Goal: Information Seeking & Learning: Learn about a topic

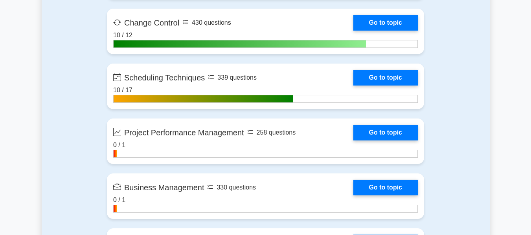
scroll to position [1768, 0]
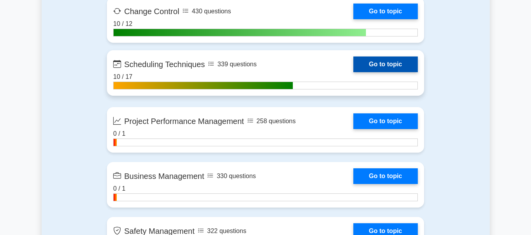
click at [391, 64] on link "Go to topic" at bounding box center [385, 65] width 64 height 16
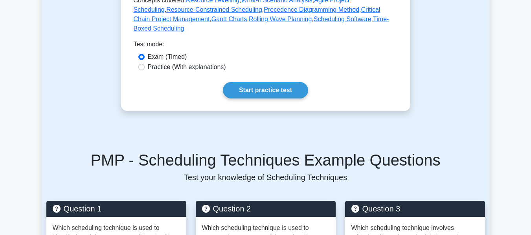
scroll to position [432, 0]
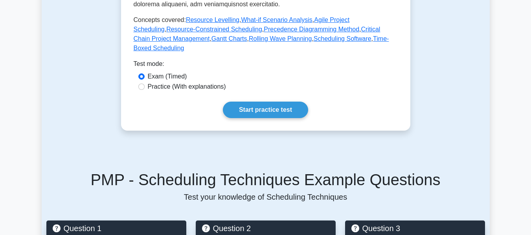
click at [263, 102] on link "Start practice test" at bounding box center [265, 110] width 85 height 17
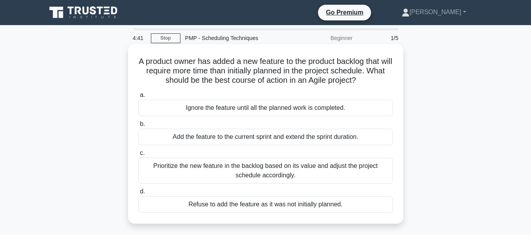
drag, startPoint x: 230, startPoint y: 59, endPoint x: 386, endPoint y: 83, distance: 158.6
click at [386, 83] on h5 "A product owner has added a new feature to the product backlog that will requir…" at bounding box center [266, 71] width 256 height 29
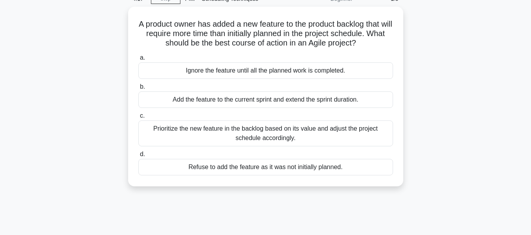
click at [492, 75] on main "4:17 Stop PMP - Scheduling Techniques Beginner 1/5 A product owner has added a …" at bounding box center [265, 185] width 531 height 399
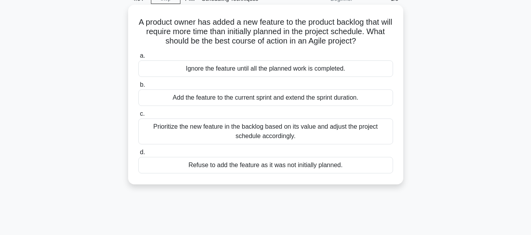
click at [274, 134] on div "Prioritize the new feature in the backlog based on its value and adjust the pro…" at bounding box center [265, 132] width 255 height 26
click at [138, 117] on input "c. Prioritize the new feature in the backlog based on its value and adjust the …" at bounding box center [138, 114] width 0 height 5
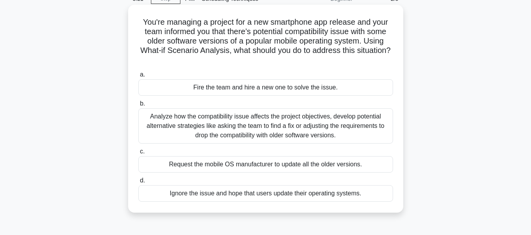
click at [275, 127] on div "Analyze how the compatibility issue affects the project objectives, develop pot…" at bounding box center [265, 125] width 255 height 35
click at [138, 106] on input "b. Analyze how the compatibility issue affects the project objectives, develop …" at bounding box center [138, 103] width 0 height 5
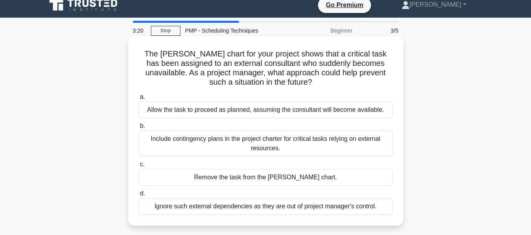
scroll to position [0, 0]
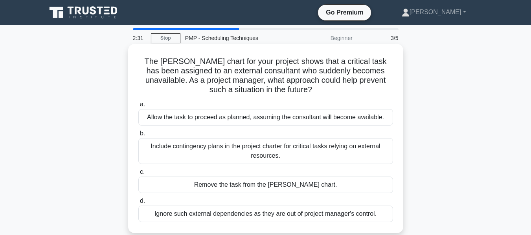
click at [294, 154] on div "Include contingency plans in the project charter for critical tasks relying on …" at bounding box center [265, 151] width 255 height 26
click at [138, 136] on input "b. Include contingency plans in the project charter for critical tasks relying …" at bounding box center [138, 133] width 0 height 5
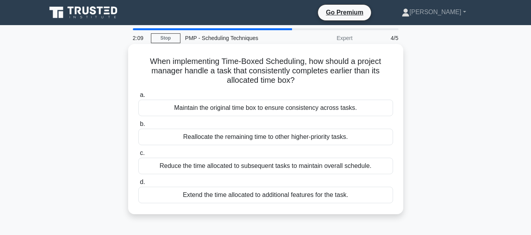
drag, startPoint x: 244, startPoint y: 65, endPoint x: 316, endPoint y: 79, distance: 74.0
click at [316, 79] on h5 "When implementing Time-Boxed Scheduling, how should a project manager handle a …" at bounding box center [266, 71] width 256 height 29
click at [271, 141] on div "Reallocate the remaining time to other higher-priority tasks." at bounding box center [265, 137] width 255 height 17
click at [138, 127] on input "b. Reallocate the remaining time to other higher-priority tasks." at bounding box center [138, 124] width 0 height 5
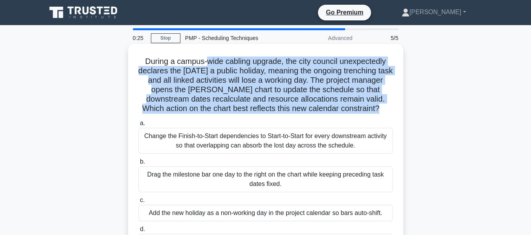
drag, startPoint x: 204, startPoint y: 61, endPoint x: 386, endPoint y: 106, distance: 187.0
click at [386, 106] on h5 "During a campus-wide cabling upgrade, the city council unexpectedly declares th…" at bounding box center [266, 85] width 256 height 57
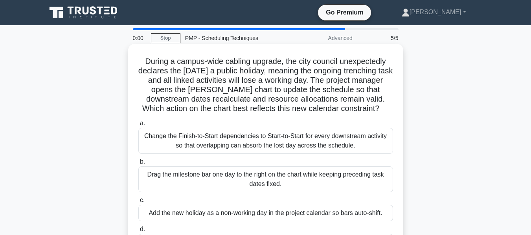
click at [263, 169] on div "Drag the milestone bar one day to the right on the chart while keeping precedin…" at bounding box center [265, 180] width 255 height 26
click at [138, 165] on input "b. Drag the milestone bar one day to the right on the chart while keeping prece…" at bounding box center [138, 162] width 0 height 5
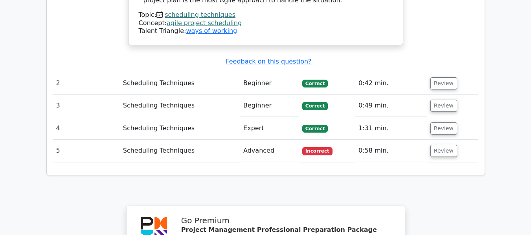
scroll to position [1022, 0]
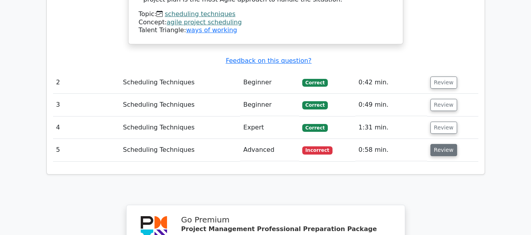
click at [436, 144] on button "Review" at bounding box center [443, 150] width 27 height 12
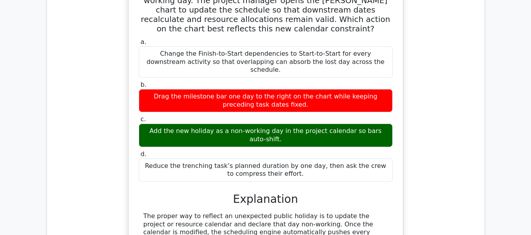
scroll to position [1258, 0]
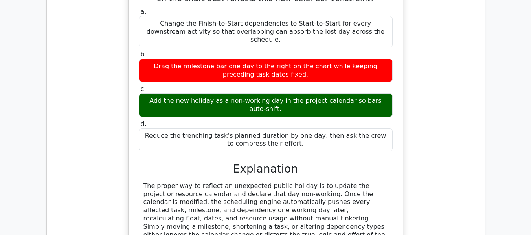
drag, startPoint x: 186, startPoint y: 109, endPoint x: 378, endPoint y: 153, distance: 196.8
click at [378, 182] on div "The proper way to reflect an unexpected public holiday is to update the project…" at bounding box center [265, 214] width 244 height 65
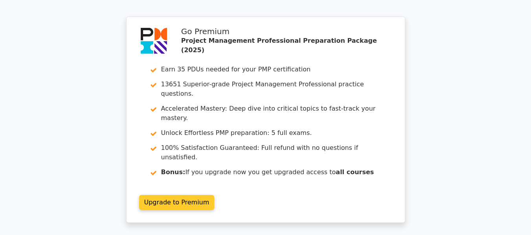
scroll to position [1634, 0]
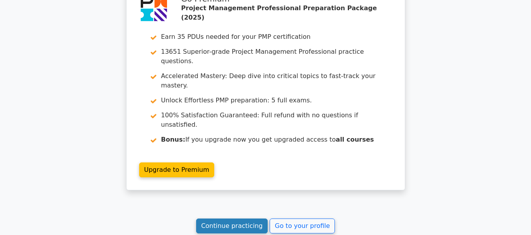
click at [217, 219] on link "Continue practicing" at bounding box center [232, 226] width 72 height 15
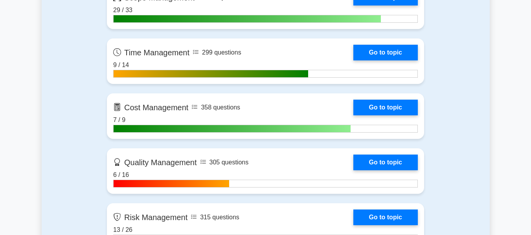
scroll to position [589, 0]
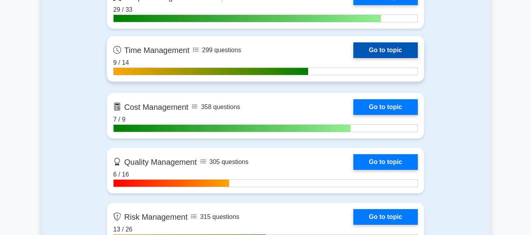
click at [389, 55] on link "Go to topic" at bounding box center [385, 50] width 64 height 16
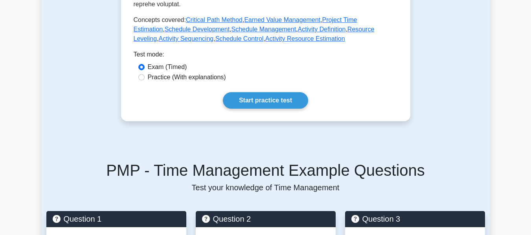
scroll to position [432, 0]
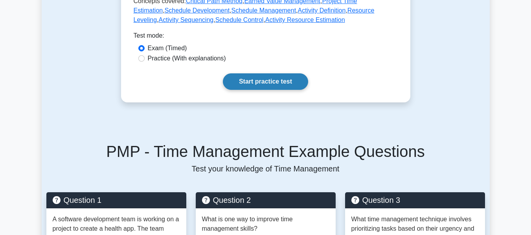
click at [261, 73] on link "Start practice test" at bounding box center [265, 81] width 85 height 17
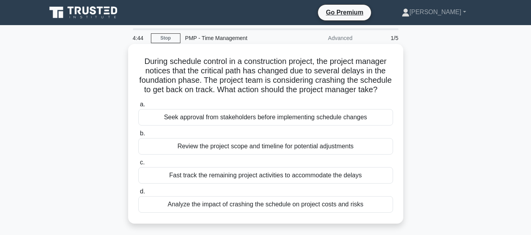
drag, startPoint x: 186, startPoint y: 57, endPoint x: 332, endPoint y: 99, distance: 152.4
click at [332, 95] on h5 "During schedule control in a construction project, the project manager notices …" at bounding box center [266, 76] width 256 height 39
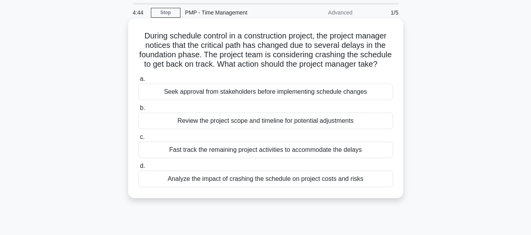
scroll to position [39, 0]
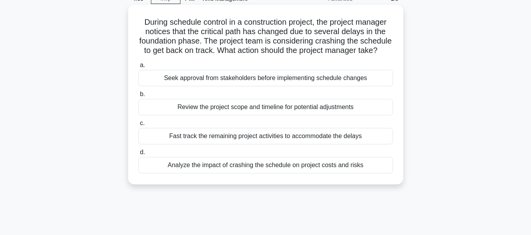
click at [295, 174] on div "Analyze the impact of crashing the schedule on project costs and risks" at bounding box center [265, 165] width 255 height 17
click at [138, 155] on input "d. Analyze the impact of crashing the schedule on project costs and risks" at bounding box center [138, 152] width 0 height 5
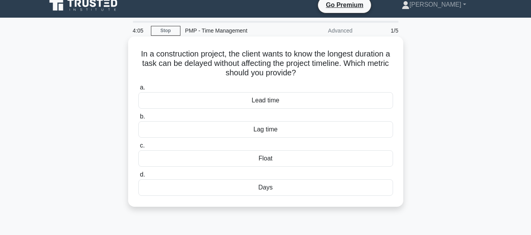
scroll to position [0, 0]
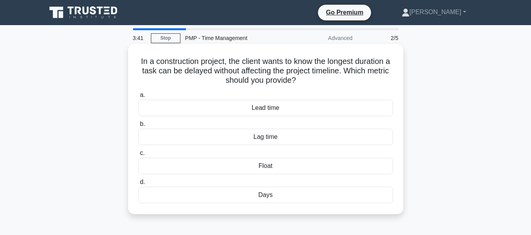
click at [307, 167] on div "Float" at bounding box center [265, 166] width 255 height 17
click at [138, 156] on input "c. Float" at bounding box center [138, 153] width 0 height 5
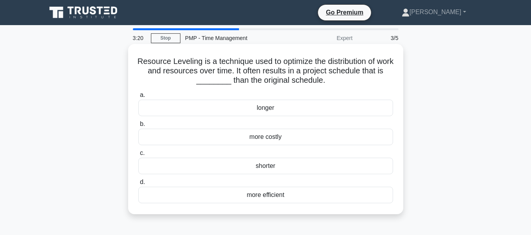
click at [292, 110] on div "longer" at bounding box center [265, 108] width 255 height 17
click at [138, 98] on input "a. longer" at bounding box center [138, 95] width 0 height 5
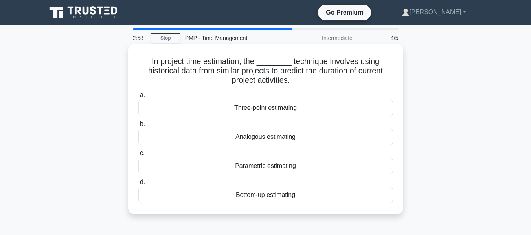
click at [276, 163] on div "Parametric estimating" at bounding box center [265, 166] width 255 height 17
click at [138, 156] on input "c. Parametric estimating" at bounding box center [138, 153] width 0 height 5
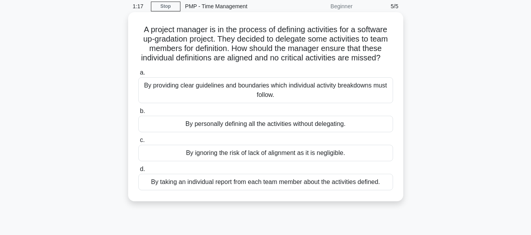
scroll to position [79, 0]
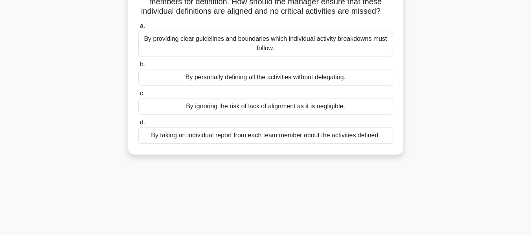
click at [223, 47] on div "By providing clear guidelines and boundaries which individual activity breakdow…" at bounding box center [265, 44] width 255 height 26
click at [138, 29] on input "a. By providing clear guidelines and boundaries which individual activity break…" at bounding box center [138, 26] width 0 height 5
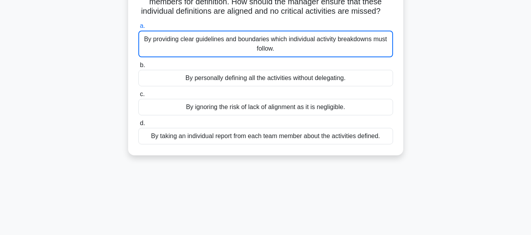
scroll to position [0, 0]
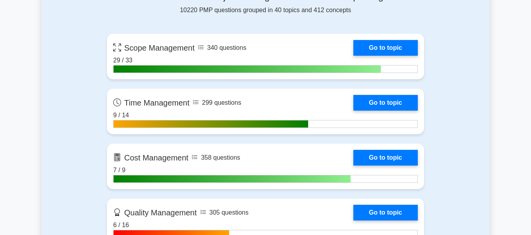
scroll to position [550, 0]
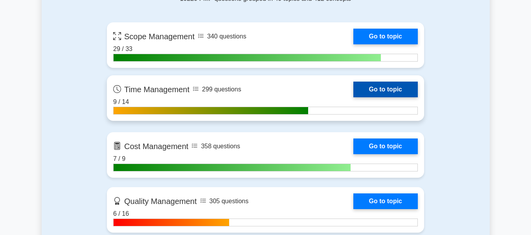
click at [385, 91] on link "Go to topic" at bounding box center [385, 90] width 64 height 16
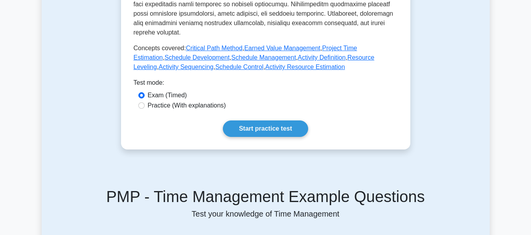
scroll to position [393, 0]
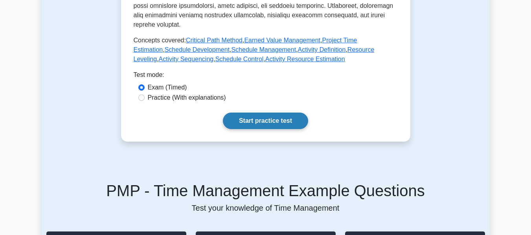
click at [288, 113] on link "Start practice test" at bounding box center [265, 121] width 85 height 17
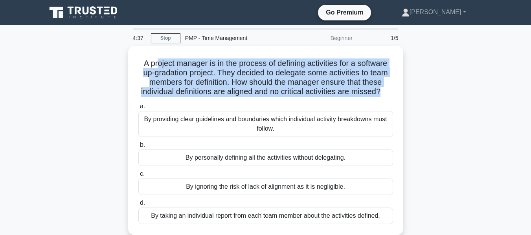
drag, startPoint x: 156, startPoint y: 58, endPoint x: 405, endPoint y: 90, distance: 250.9
click at [405, 90] on div "A project manager is in the process of defining activities for a software up-gr…" at bounding box center [266, 145] width 448 height 199
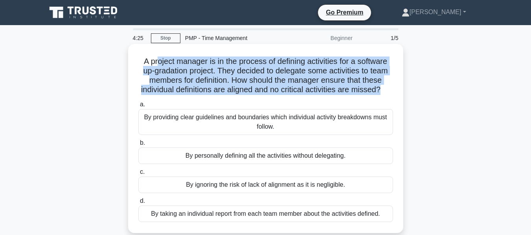
scroll to position [39, 0]
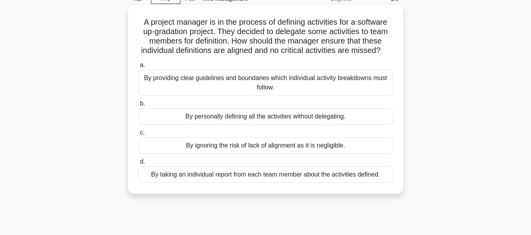
click at [263, 93] on div "By providing clear guidelines and boundaries which individual activity breakdow…" at bounding box center [265, 83] width 255 height 26
click at [138, 68] on input "a. By providing clear guidelines and boundaries which individual activity break…" at bounding box center [138, 65] width 0 height 5
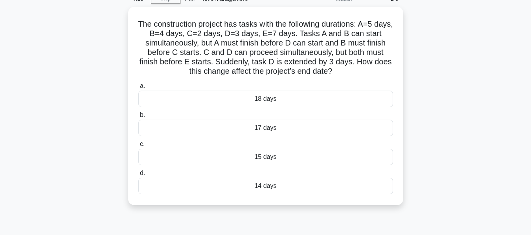
scroll to position [0, 0]
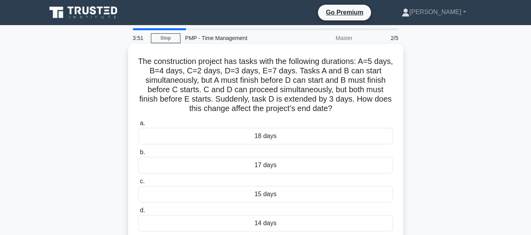
drag, startPoint x: 158, startPoint y: 62, endPoint x: 381, endPoint y: 108, distance: 227.4
click at [381, 108] on h5 "The construction project has tasks with the following durations: A=5 days, B=4 …" at bounding box center [266, 85] width 256 height 57
click at [268, 164] on div "17 days" at bounding box center [265, 165] width 255 height 17
click at [138, 155] on input "b. 17 days" at bounding box center [138, 152] width 0 height 5
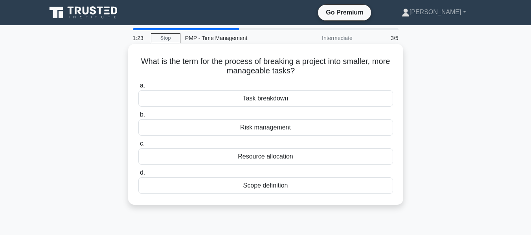
click at [254, 102] on div "Task breakdown" at bounding box center [265, 98] width 255 height 17
click at [138, 88] on input "a. Task breakdown" at bounding box center [138, 85] width 0 height 5
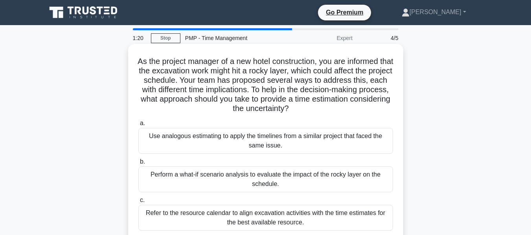
scroll to position [39, 0]
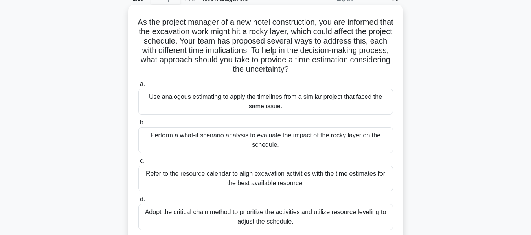
click at [260, 182] on div "Refer to the resource calendar to align excavation activities with the time est…" at bounding box center [265, 179] width 255 height 26
click at [138, 164] on input "c. Refer to the resource calendar to align excavation activities with the time …" at bounding box center [138, 161] width 0 height 5
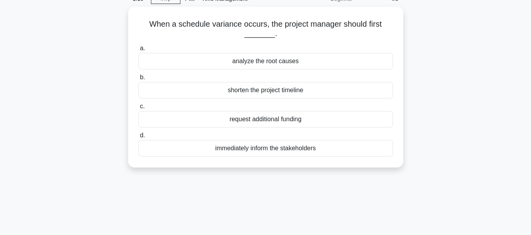
scroll to position [0, 0]
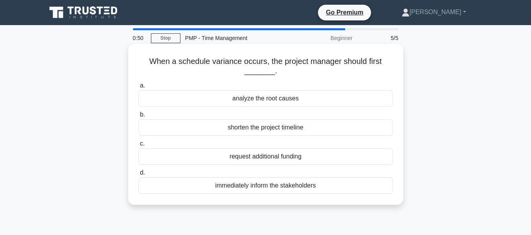
click at [255, 101] on div "analyze the root causes" at bounding box center [265, 98] width 255 height 17
click at [138, 88] on input "a. analyze the root causes" at bounding box center [138, 85] width 0 height 5
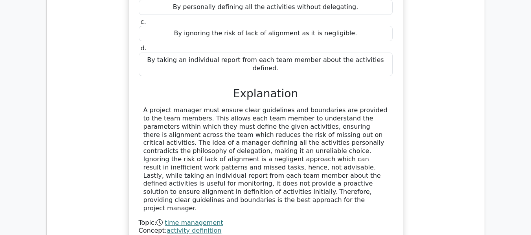
scroll to position [904, 0]
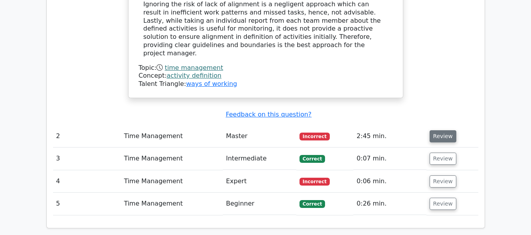
click at [430, 130] on button "Review" at bounding box center [443, 136] width 27 height 12
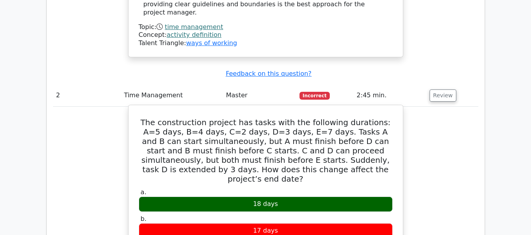
scroll to position [943, 0]
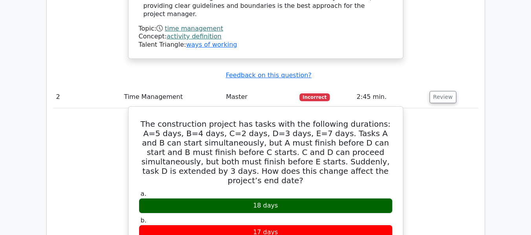
click at [284, 198] on div "18 days" at bounding box center [266, 205] width 254 height 15
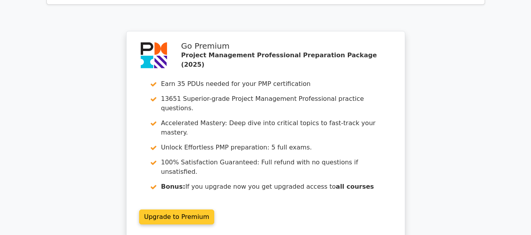
scroll to position [1493, 0]
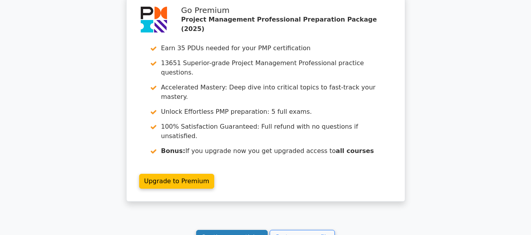
click at [230, 230] on link "Continue practicing" at bounding box center [232, 237] width 72 height 15
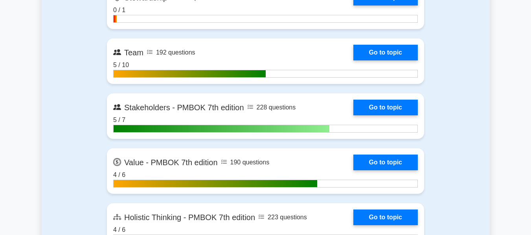
scroll to position [2201, 0]
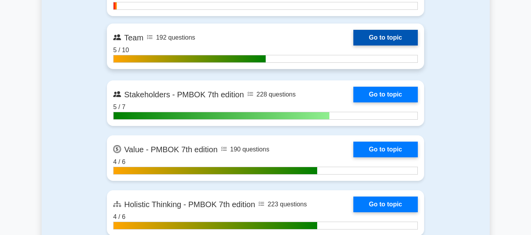
click at [361, 39] on link "Go to topic" at bounding box center [385, 38] width 64 height 16
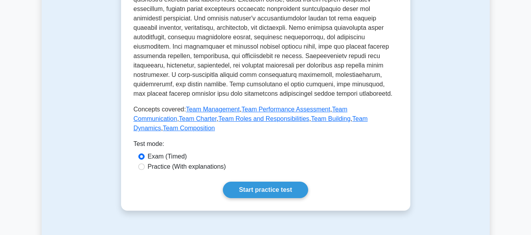
scroll to position [472, 0]
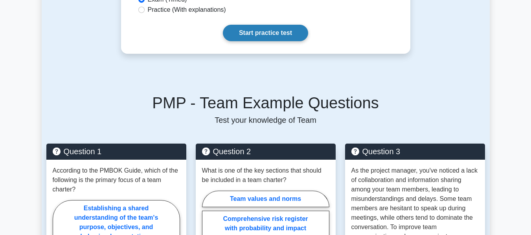
click at [249, 29] on link "Start practice test" at bounding box center [265, 33] width 85 height 17
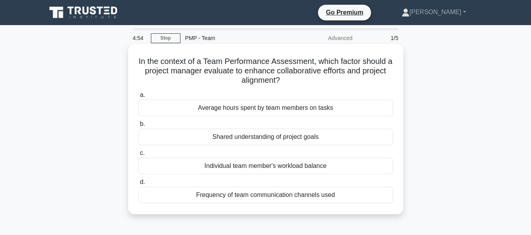
drag, startPoint x: 144, startPoint y: 65, endPoint x: 335, endPoint y: 78, distance: 191.1
click at [335, 78] on h5 "In the context of a Team Performance Assessment, which factor should a project …" at bounding box center [266, 71] width 256 height 29
